Goal: Information Seeking & Learning: Learn about a topic

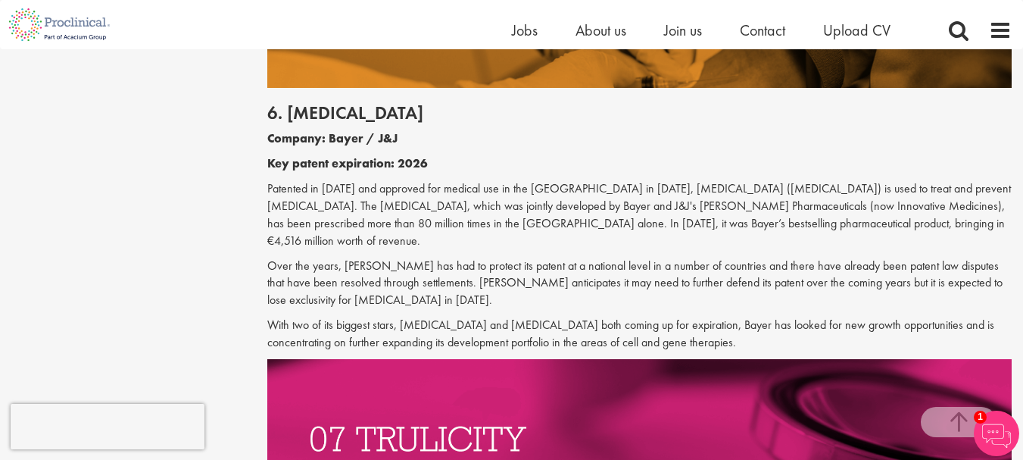
scroll to position [3104, 0]
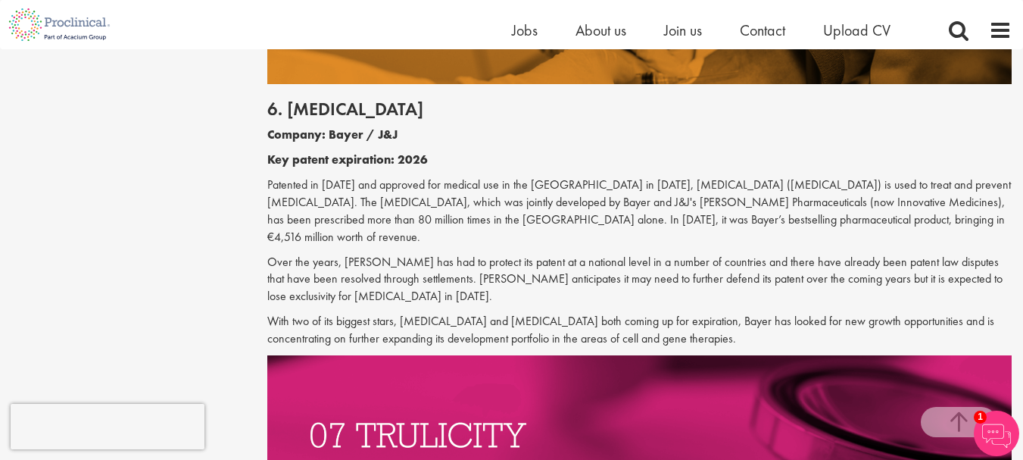
drag, startPoint x: 912, startPoint y: 136, endPoint x: 818, endPoint y: 134, distance: 93.9
click at [818, 176] on p "Patented in [DATE] and approved for medical use in the [GEOGRAPHIC_DATA] in [DA…" at bounding box center [639, 210] width 745 height 69
click at [767, 177] on div "6. [MEDICAL_DATA] Company: Bayer / J&J Key patent expiration: 2026 Patented in …" at bounding box center [639, 219] width 767 height 271
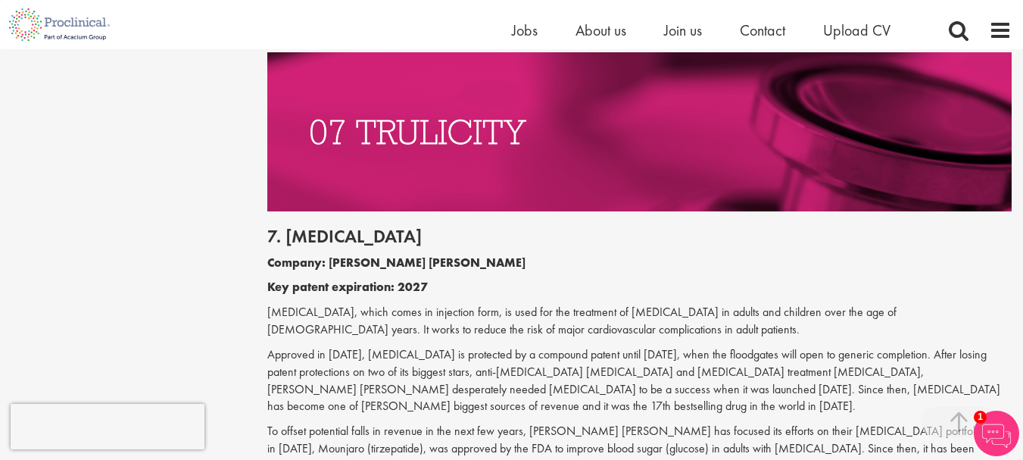
scroll to position [3483, 0]
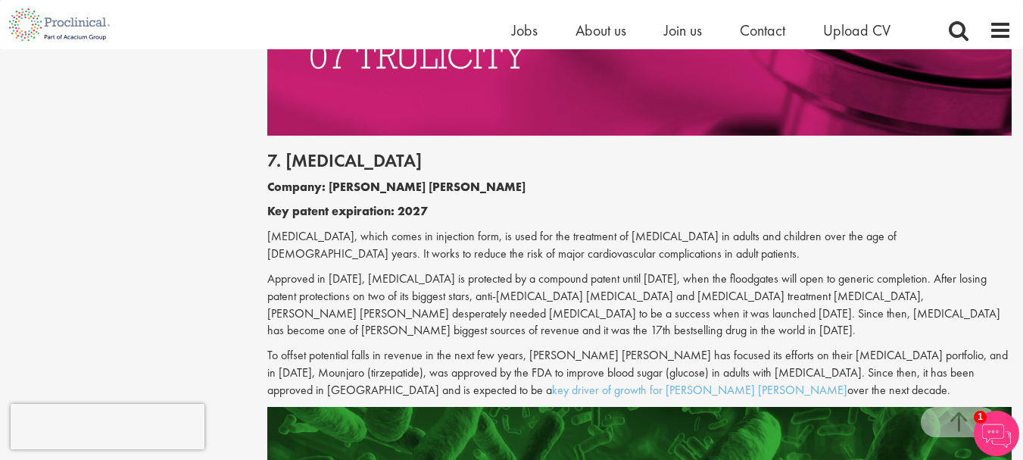
click at [670, 197] on div "7. [MEDICAL_DATA] Company: [PERSON_NAME] [PERSON_NAME] Key patent expiration: 2…" at bounding box center [639, 271] width 767 height 271
drag, startPoint x: 379, startPoint y: 117, endPoint x: 387, endPoint y: 117, distance: 8.3
click at [387, 179] on p "Company: [PERSON_NAME] [PERSON_NAME]" at bounding box center [639, 187] width 745 height 17
copy b "[PERSON_NAME] [PERSON_NAME]"
click at [338, 203] on b "Key patent expiration: 2027" at bounding box center [347, 211] width 161 height 16
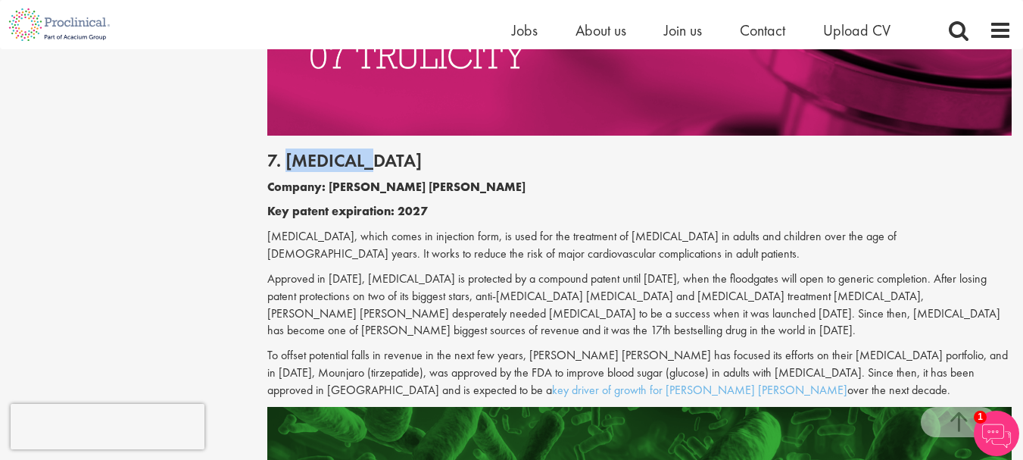
drag, startPoint x: 286, startPoint y: 86, endPoint x: 395, endPoint y: 95, distance: 109.4
click at [395, 151] on h2 "7. [MEDICAL_DATA]" at bounding box center [639, 161] width 745 height 20
copy h2 "[MEDICAL_DATA]"
drag, startPoint x: 576, startPoint y: 165, endPoint x: 648, endPoint y: 170, distance: 72.9
click at [648, 228] on p "[MEDICAL_DATA], which comes in injection form, is used for the treatment of [ME…" at bounding box center [639, 245] width 745 height 35
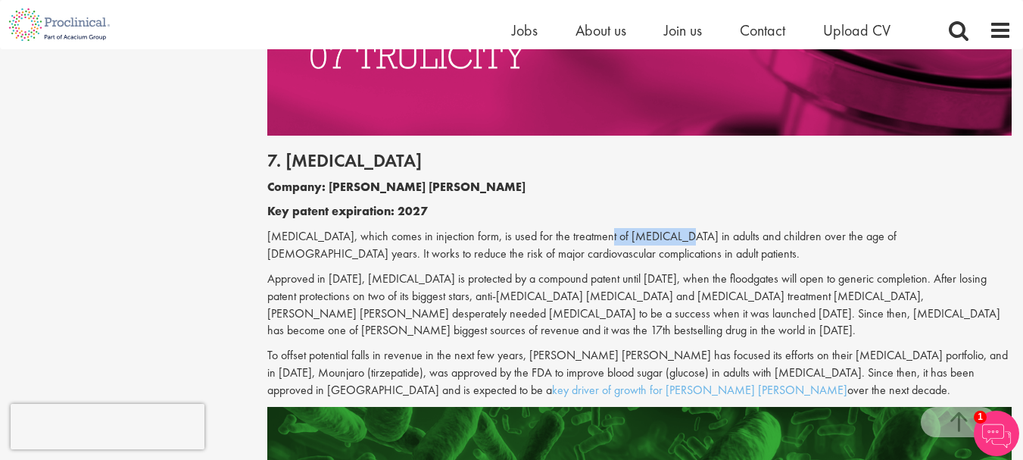
copy p "[MEDICAL_DATA]"
click at [739, 228] on p "[MEDICAL_DATA], which comes in injection form, is used for the treatment of [ME…" at bounding box center [639, 245] width 745 height 35
drag, startPoint x: 665, startPoint y: 169, endPoint x: 870, endPoint y: 171, distance: 204.5
click at [870, 228] on p "[MEDICAL_DATA], which comes in injection form, is used for the treatment of [ME…" at bounding box center [639, 245] width 745 height 35
copy p "adults and children over the age of [DEMOGRAPHIC_DATA] years"
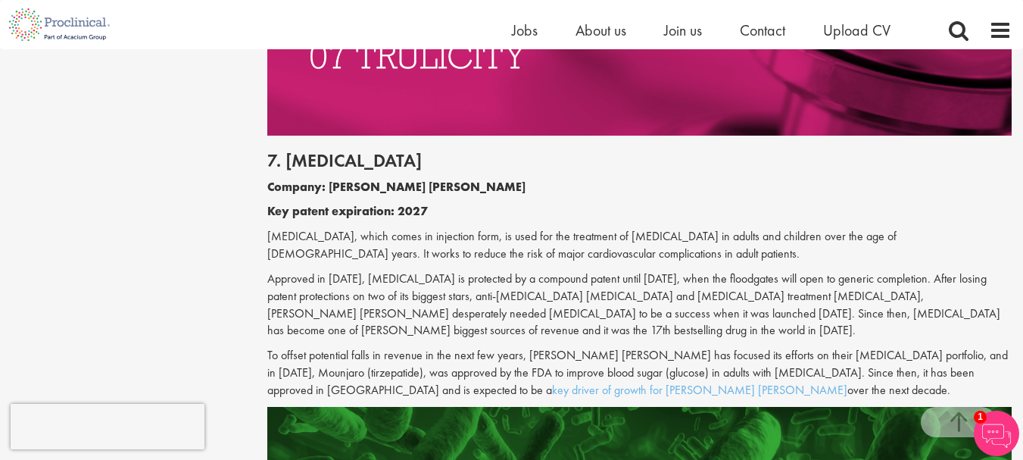
click at [565, 270] on p "Approved in [DATE], [MEDICAL_DATA] is protected by a compound patent until [DAT…" at bounding box center [639, 304] width 745 height 69
drag, startPoint x: 381, startPoint y: 168, endPoint x: 445, endPoint y: 168, distance: 64.4
click at [445, 228] on p "[MEDICAL_DATA], which comes in injection form, is used for the treatment of [ME…" at bounding box center [639, 245] width 745 height 35
copy p "injection form"
click at [351, 270] on p "Approved in [DATE], [MEDICAL_DATA] is protected by a compound patent until [DAT…" at bounding box center [639, 304] width 745 height 69
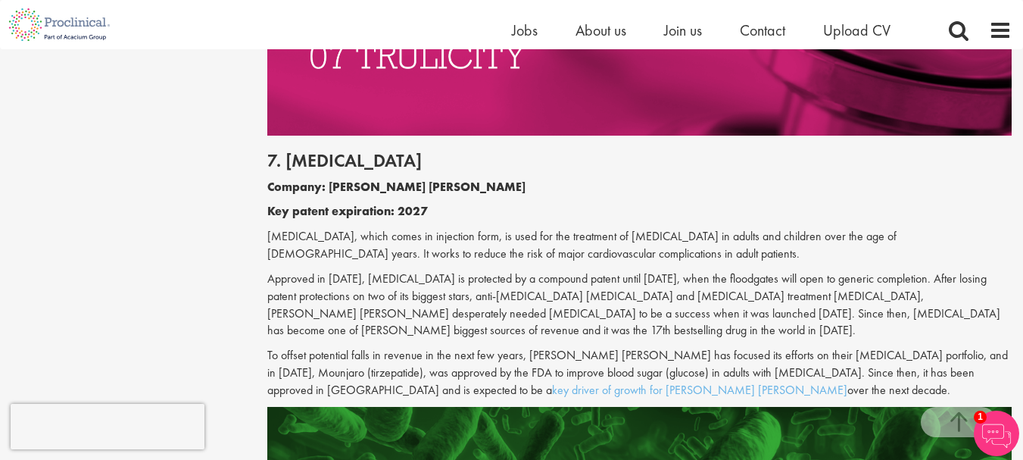
drag, startPoint x: 267, startPoint y: 169, endPoint x: 551, endPoint y: 305, distance: 314.4
click at [551, 305] on div "7. [MEDICAL_DATA] Company: [PERSON_NAME] [PERSON_NAME] Key patent expiration: 2…" at bounding box center [639, 271] width 767 height 271
copy div "[MEDICAL_DATA], which comes in injection form, is used for the treatment of [ME…"
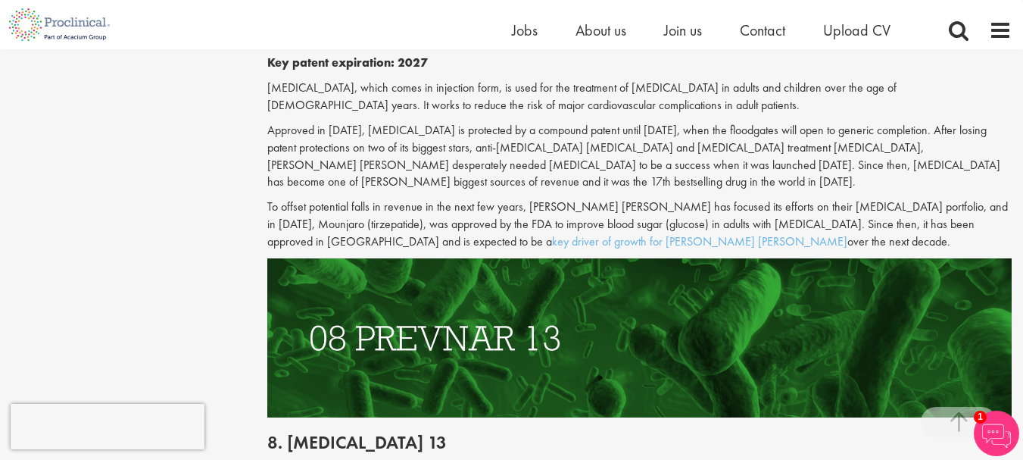
scroll to position [3634, 0]
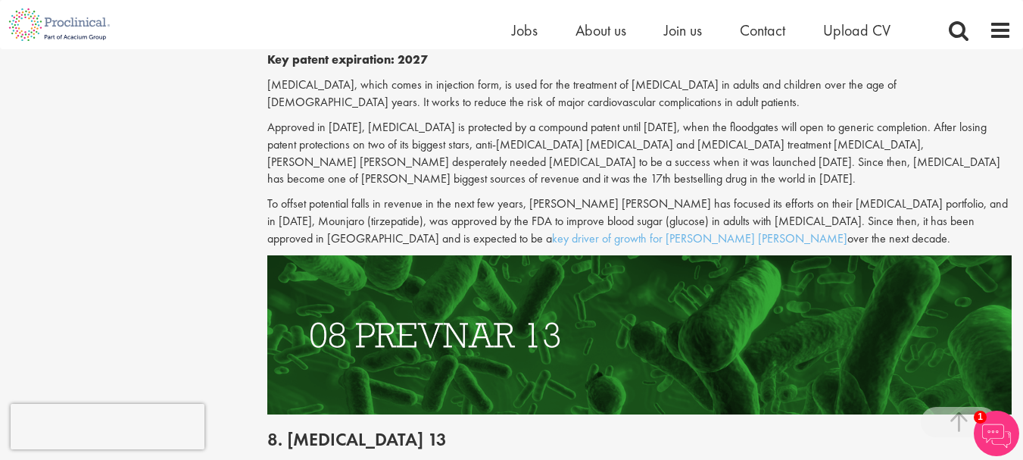
click at [714, 195] on p "To offset potential falls in revenue in the next few years, [PERSON_NAME] [PERS…" at bounding box center [639, 221] width 745 height 52
drag, startPoint x: 841, startPoint y: 139, endPoint x: 898, endPoint y: 138, distance: 56.8
click at [898, 195] on p "To offset potential falls in revenue in the next few years, [PERSON_NAME] [PERS…" at bounding box center [639, 221] width 745 height 52
